Goal: Transaction & Acquisition: Purchase product/service

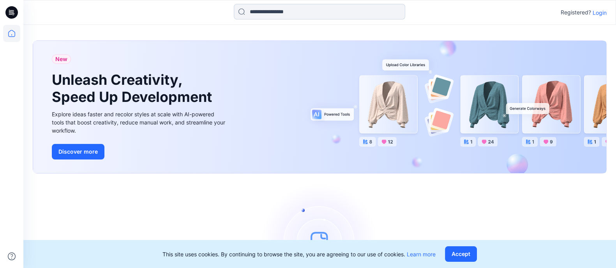
click at [262, 9] on input at bounding box center [319, 12] width 171 height 16
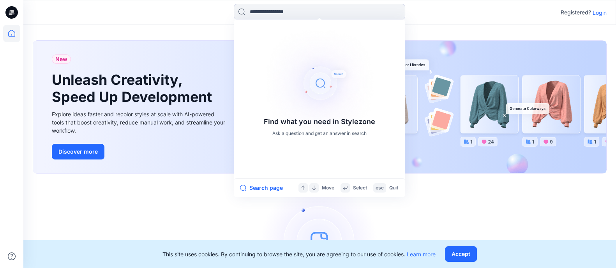
click at [600, 12] on p "Login" at bounding box center [599, 13] width 14 height 8
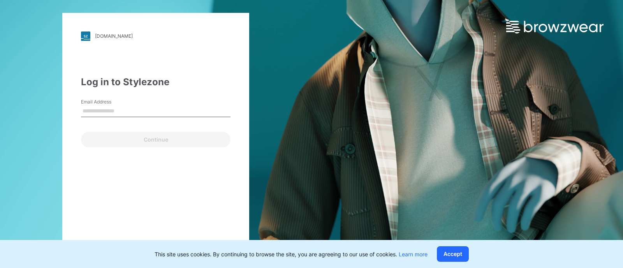
type input "**********"
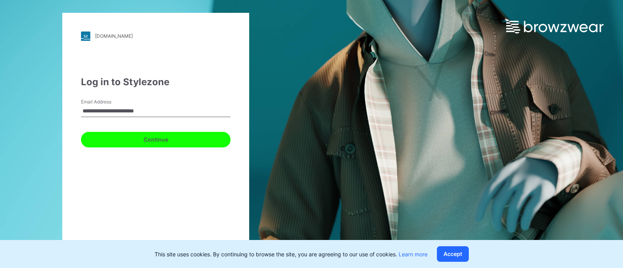
click at [160, 145] on button "Continue" at bounding box center [156, 140] width 150 height 16
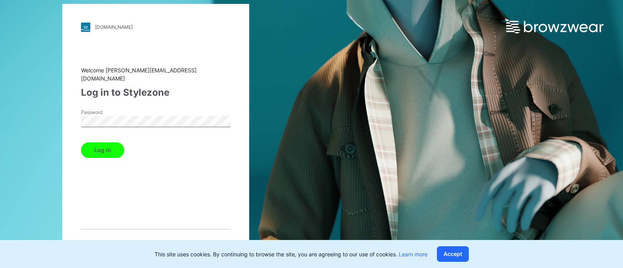
drag, startPoint x: 103, startPoint y: 138, endPoint x: 100, endPoint y: 142, distance: 5.0
click at [100, 143] on button "Log in" at bounding box center [102, 151] width 43 height 16
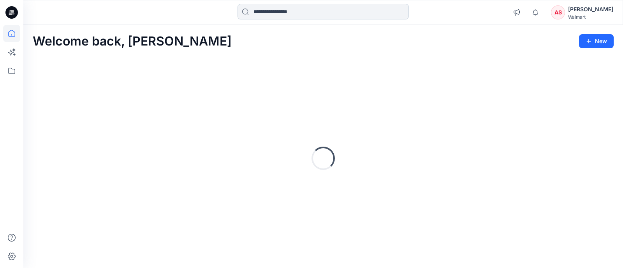
click at [298, 11] on input at bounding box center [323, 12] width 171 height 16
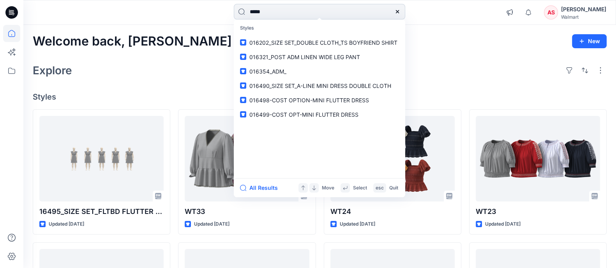
type input "******"
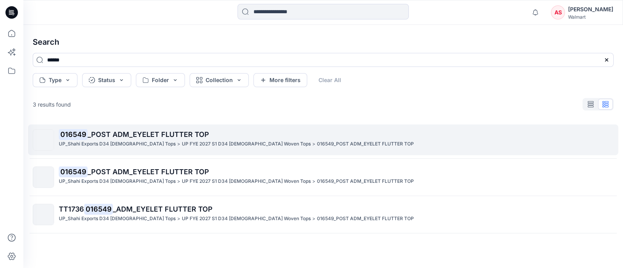
click at [182, 144] on p "UP FYE 2027 S1 D34 [DEMOGRAPHIC_DATA] Woven Tops" at bounding box center [246, 144] width 129 height 8
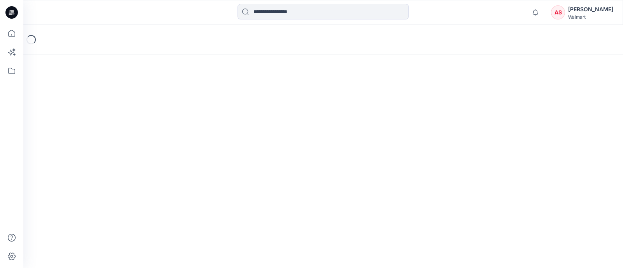
click at [150, 144] on div "Loading..." at bounding box center [323, 146] width 600 height 243
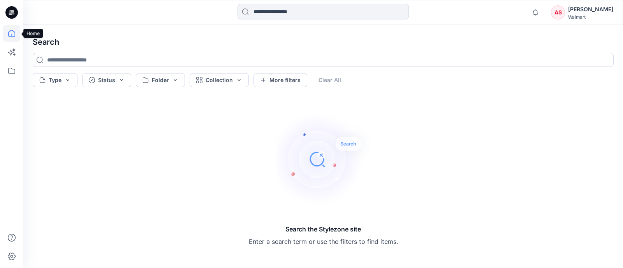
click at [14, 33] on icon at bounding box center [11, 33] width 17 height 17
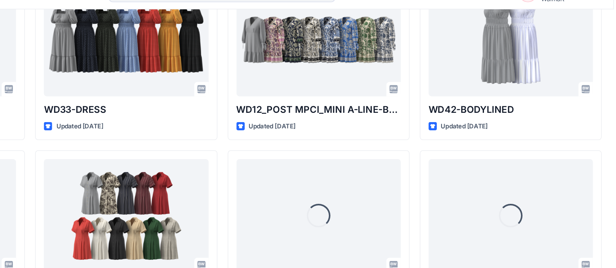
scroll to position [1178, 0]
